Goal: Task Accomplishment & Management: Complete application form

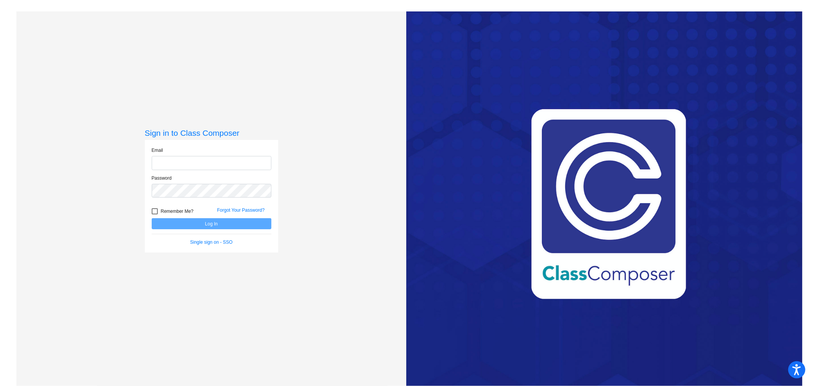
type input "[EMAIL_ADDRESS][PERSON_NAME][DOMAIN_NAME]"
click at [242, 224] on button "Log In" at bounding box center [212, 223] width 120 height 11
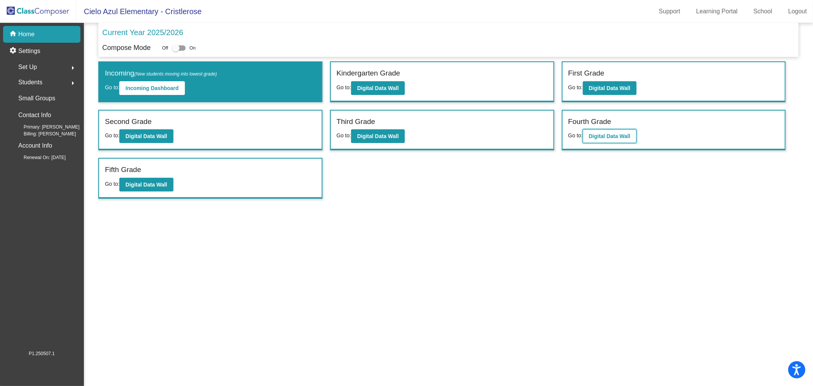
click at [630, 135] on b "Digital Data Wall" at bounding box center [610, 136] width 42 height 6
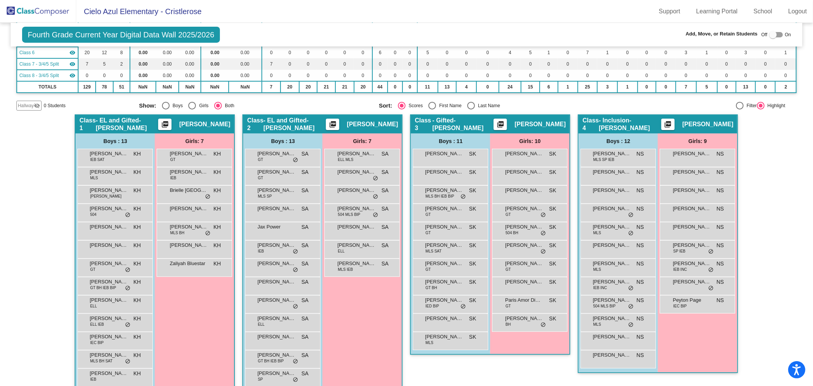
scroll to position [212, 0]
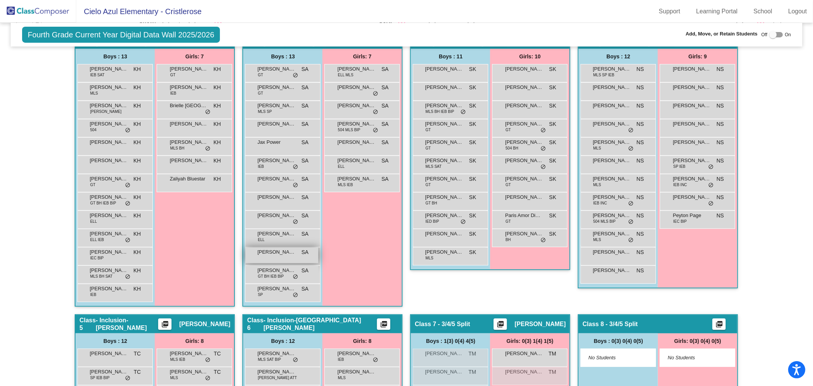
click at [275, 254] on span "[PERSON_NAME]" at bounding box center [276, 252] width 38 height 8
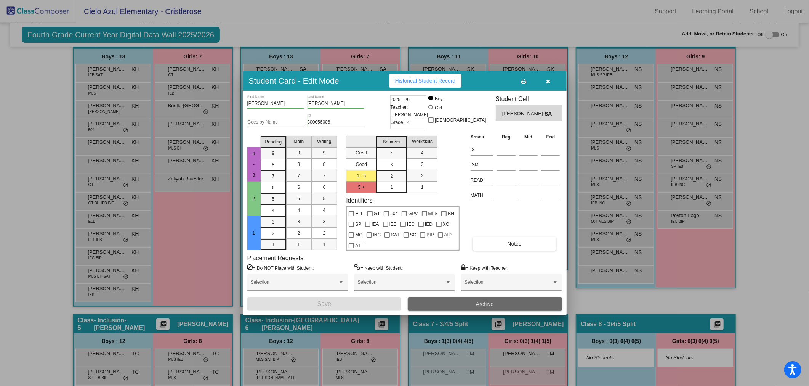
click at [500, 303] on button "Archive" at bounding box center [485, 304] width 154 height 14
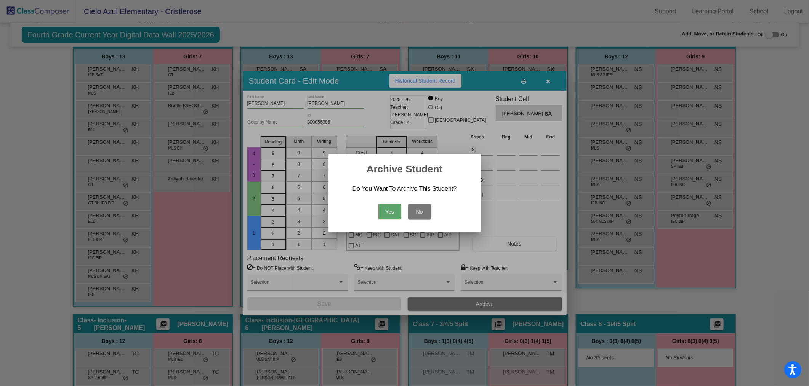
click at [395, 214] on button "Yes" at bounding box center [390, 211] width 23 height 15
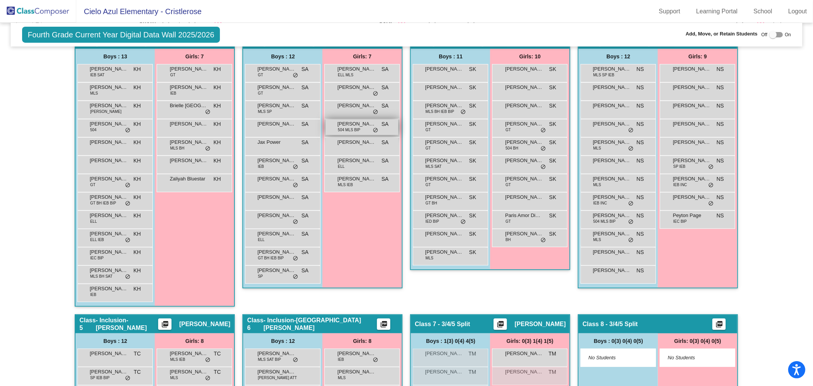
scroll to position [169, 0]
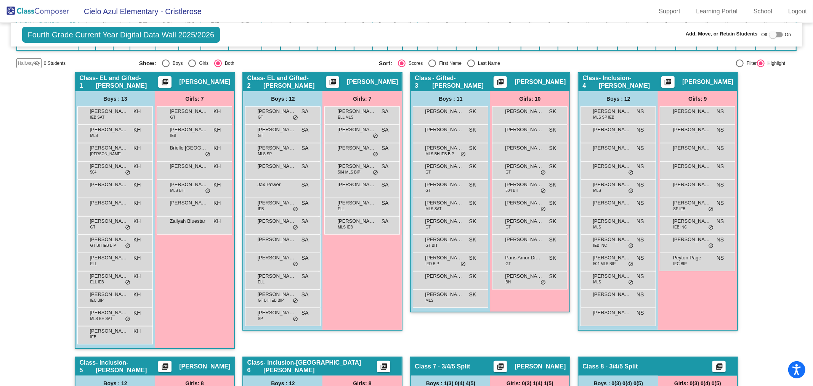
click at [769, 35] on div at bounding box center [773, 35] width 8 height 8
checkbox input "true"
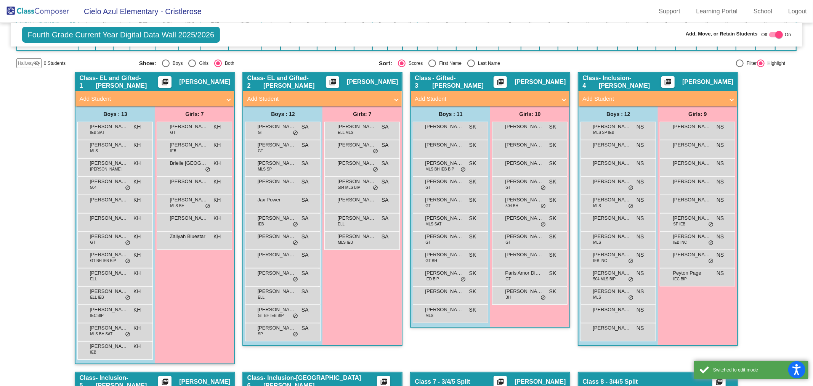
click at [228, 96] on span at bounding box center [228, 99] width 3 height 9
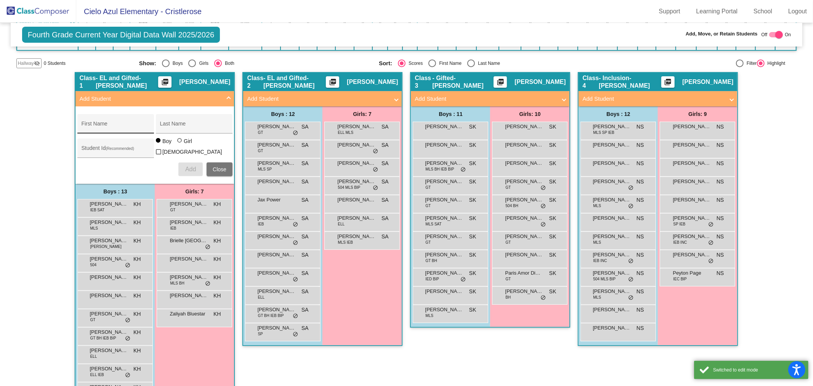
click at [124, 127] on input "First Name" at bounding box center [115, 127] width 69 height 6
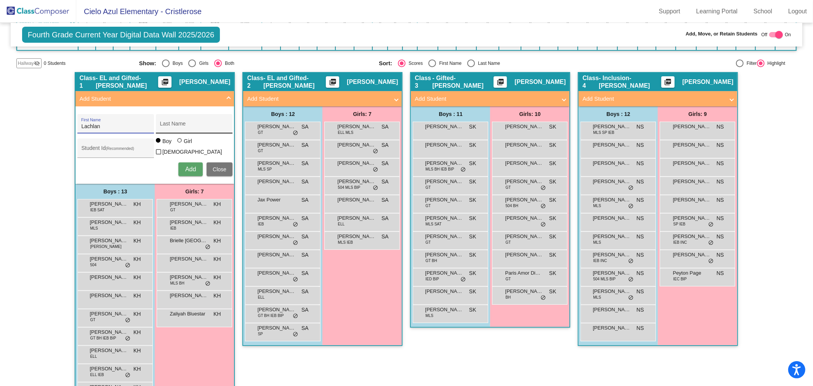
type input "Lachlan"
click at [178, 124] on input "Last Name" at bounding box center [194, 127] width 69 height 6
type input "[PERSON_NAME]"
drag, startPoint x: 178, startPoint y: 126, endPoint x: 161, endPoint y: 123, distance: 17.4
click at [160, 127] on input "[PERSON_NAME]" at bounding box center [194, 127] width 69 height 6
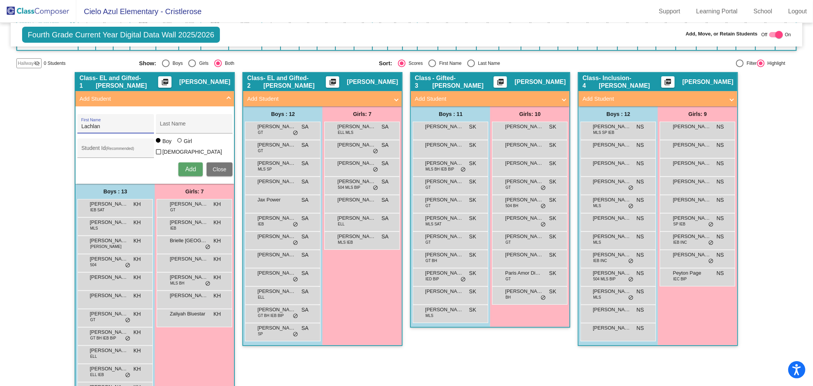
drag, startPoint x: 109, startPoint y: 125, endPoint x: 71, endPoint y: 124, distance: 38.5
click at [391, 97] on span "Add Student" at bounding box center [321, 99] width 148 height 9
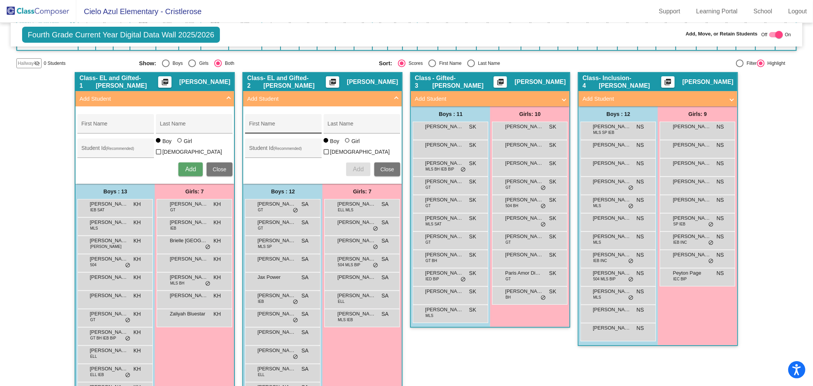
click at [286, 124] on input "First Name" at bounding box center [283, 127] width 69 height 6
click at [273, 126] on input "[PERSON_NAME]" at bounding box center [283, 127] width 69 height 6
type input "Lachlan"
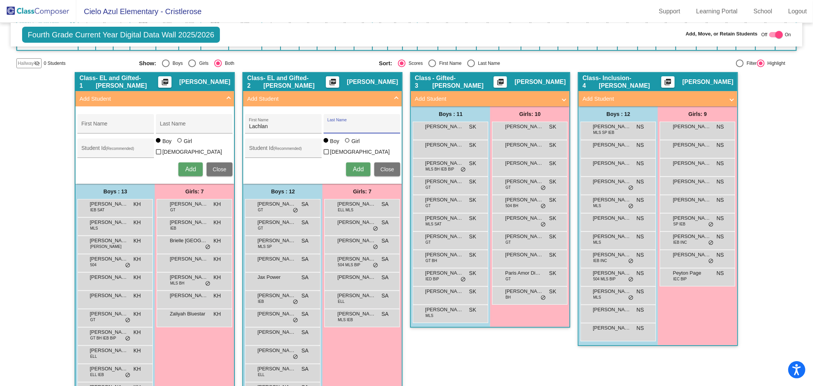
click at [338, 126] on input "Last Name" at bounding box center [361, 127] width 69 height 6
click at [333, 124] on input "[PERSON_NAME]" at bounding box center [361, 127] width 69 height 6
type input "[PERSON_NAME]"
click at [274, 148] on input "Student Id (Recommended)" at bounding box center [283, 151] width 69 height 6
type input "300043134"
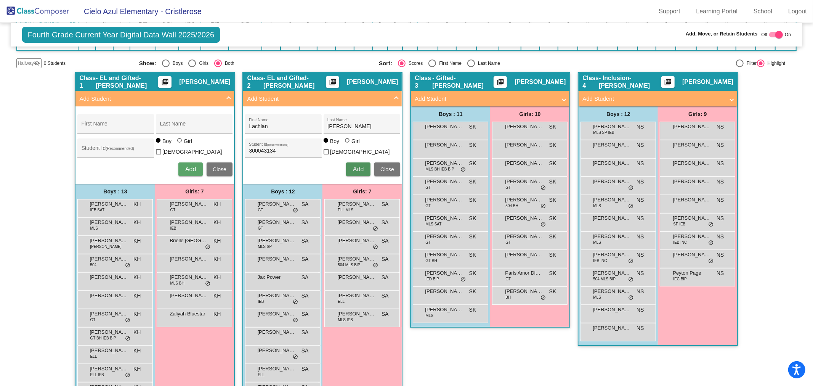
click at [359, 166] on span "Add" at bounding box center [358, 169] width 11 height 6
click at [97, 124] on input "First Name" at bounding box center [115, 127] width 69 height 6
type input "B"
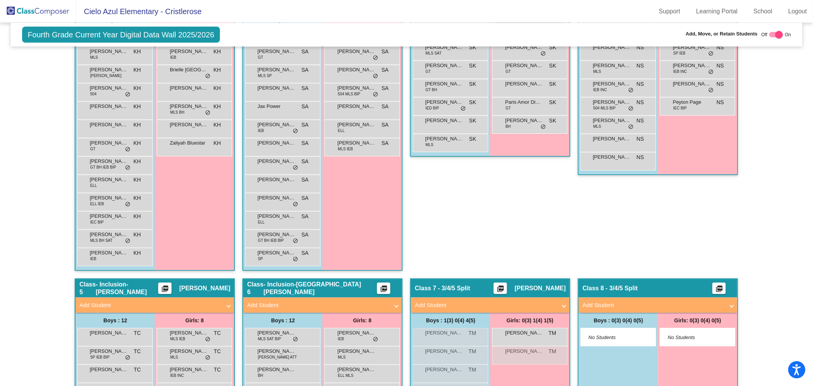
scroll to position [213, 0]
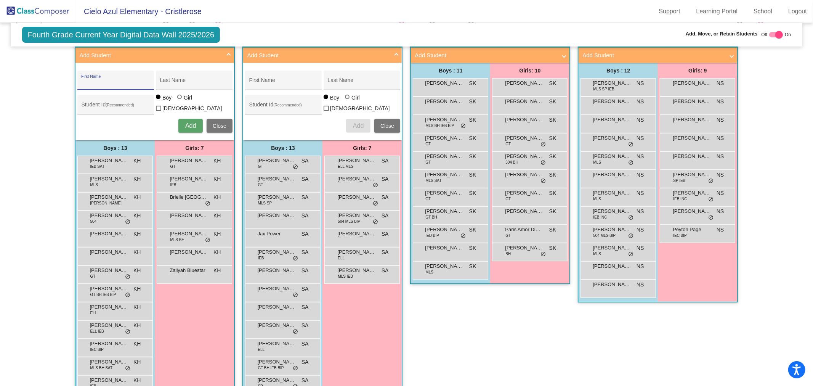
click at [539, 335] on div "Class 3 - Gifted-[PERSON_NAME] picture_as_pdf [PERSON_NAME] Add Student First N…" at bounding box center [490, 217] width 160 height 377
click at [534, 334] on div "Class 3 - Gifted-[PERSON_NAME] picture_as_pdf [PERSON_NAME] Add Student First N…" at bounding box center [490, 217] width 160 height 377
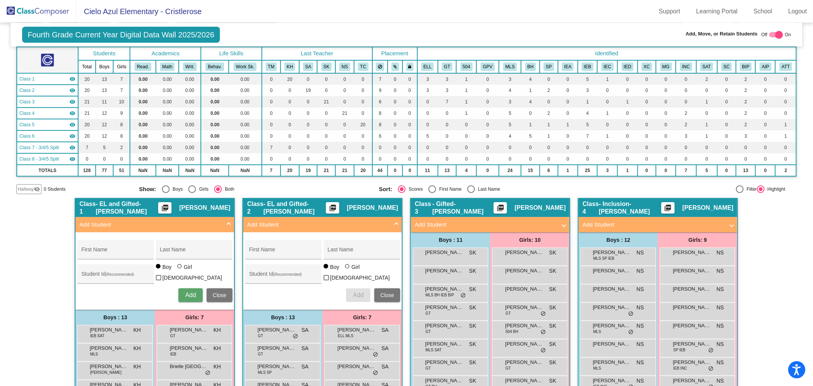
click at [395, 223] on span at bounding box center [396, 224] width 3 height 9
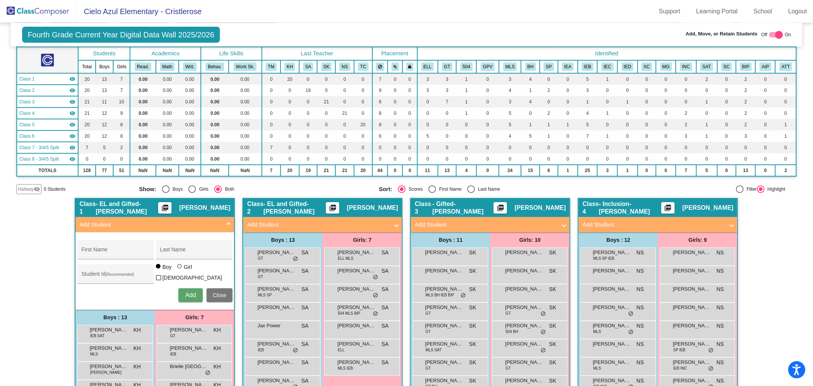
click at [227, 221] on span at bounding box center [228, 224] width 3 height 9
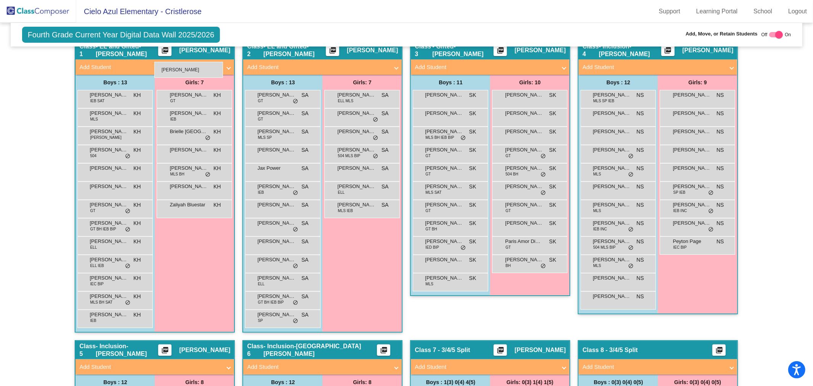
scroll to position [201, 0]
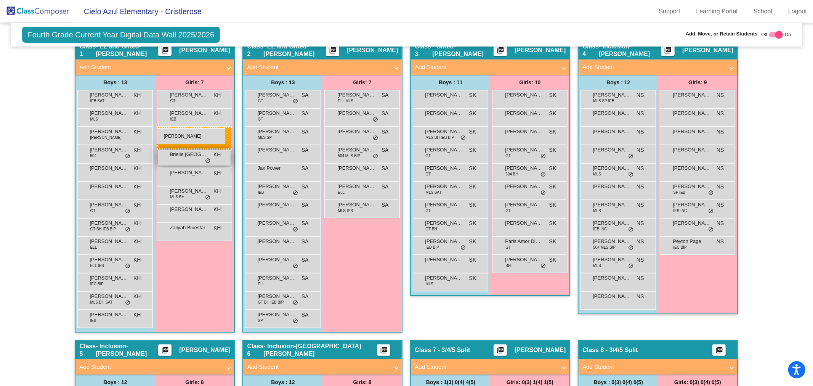
drag, startPoint x: 359, startPoint y: 215, endPoint x: 157, endPoint y: 128, distance: 220.1
click at [0, 0] on div "Girls: 8 [PERSON_NAME] GT KH lock do_not_disturb_alt [PERSON_NAME] IEB KH lock …" at bounding box center [0, 0] width 0 height 0
click at [514, 310] on div "Class 3 - Gifted-[PERSON_NAME] picture_as_pdf [PERSON_NAME] Add Student First N…" at bounding box center [490, 190] width 160 height 300
click at [49, 11] on img at bounding box center [38, 11] width 76 height 22
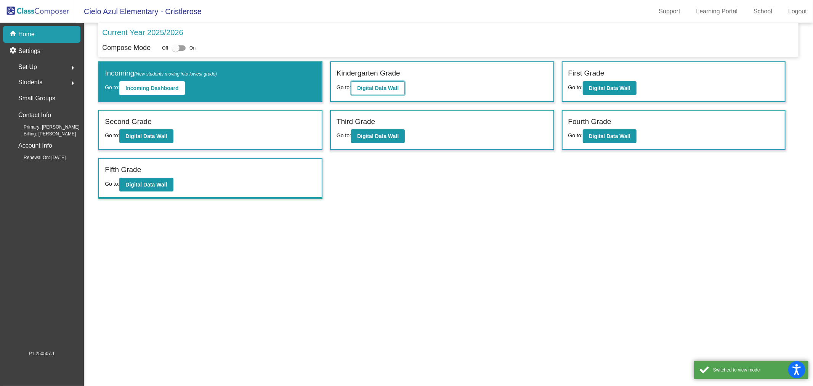
click at [381, 88] on b "Digital Data Wall" at bounding box center [378, 88] width 42 height 6
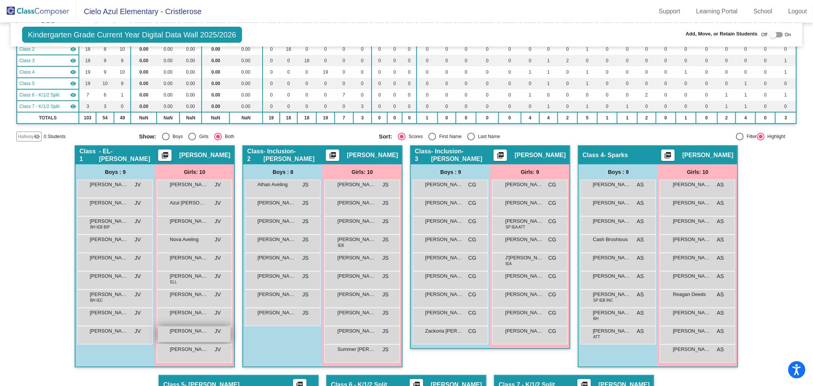
scroll to position [127, 0]
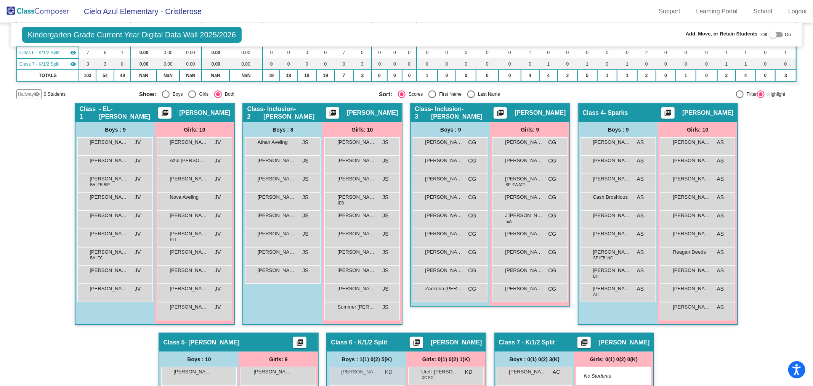
click at [53, 10] on img at bounding box center [38, 11] width 76 height 22
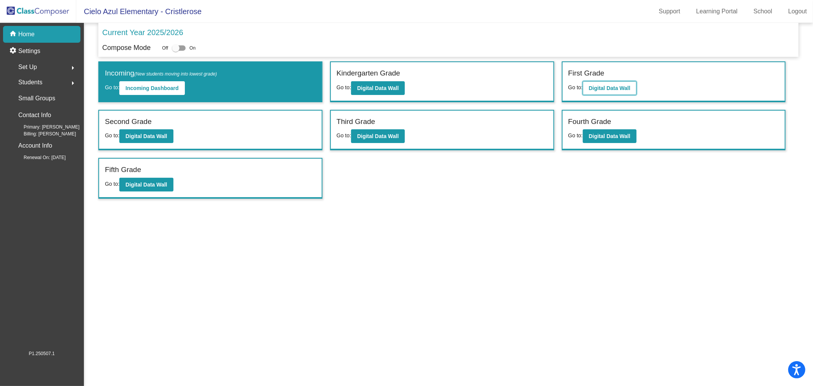
click at [611, 86] on b "Digital Data Wall" at bounding box center [610, 88] width 42 height 6
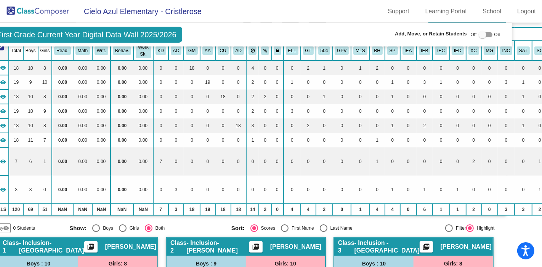
scroll to position [61, 0]
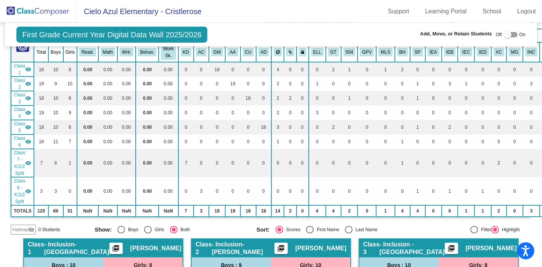
click at [44, 8] on img at bounding box center [38, 11] width 76 height 22
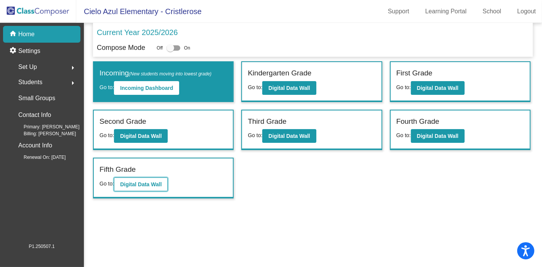
click at [139, 183] on b "Digital Data Wall" at bounding box center [141, 184] width 42 height 6
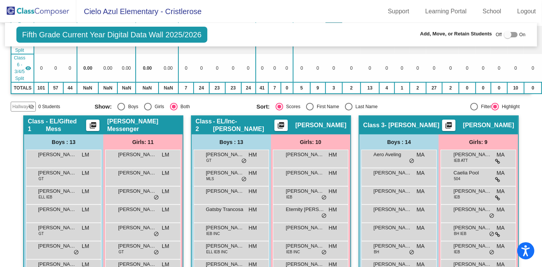
scroll to position [158, 0]
